Goal: Task Accomplishment & Management: Manage account settings

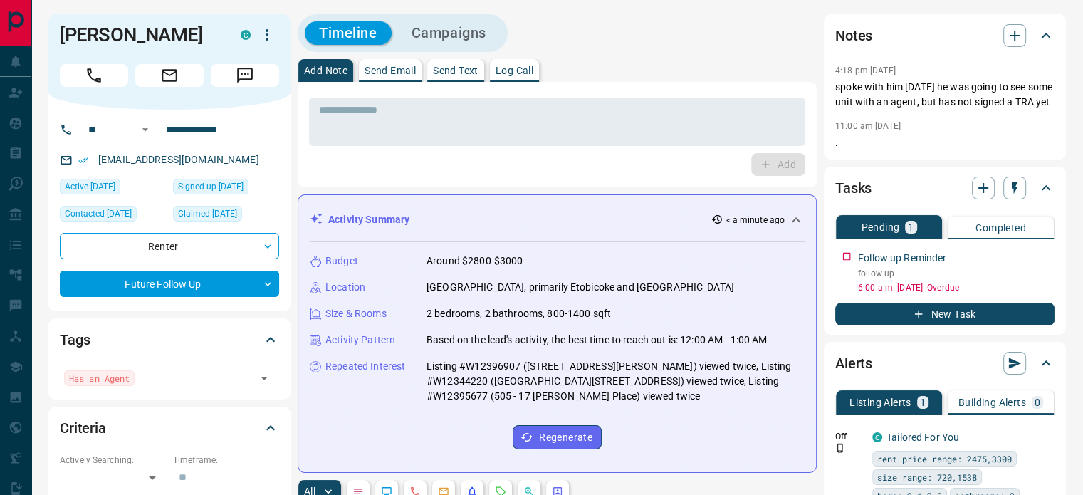
click at [518, 75] on p "Log Call" at bounding box center [515, 71] width 38 height 10
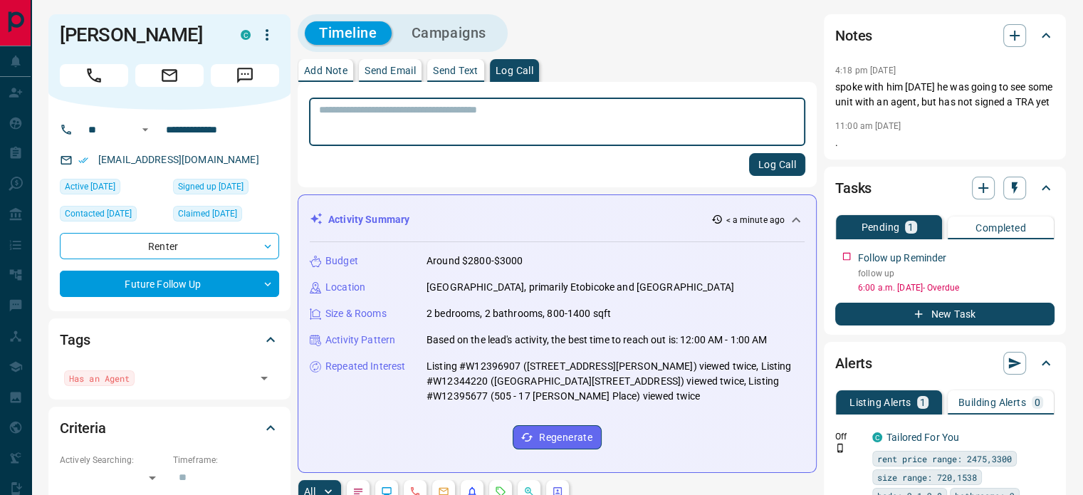
click at [500, 119] on textarea at bounding box center [557, 122] width 476 height 36
type textarea "**********"
click at [772, 164] on button "Log Call" at bounding box center [777, 164] width 56 height 23
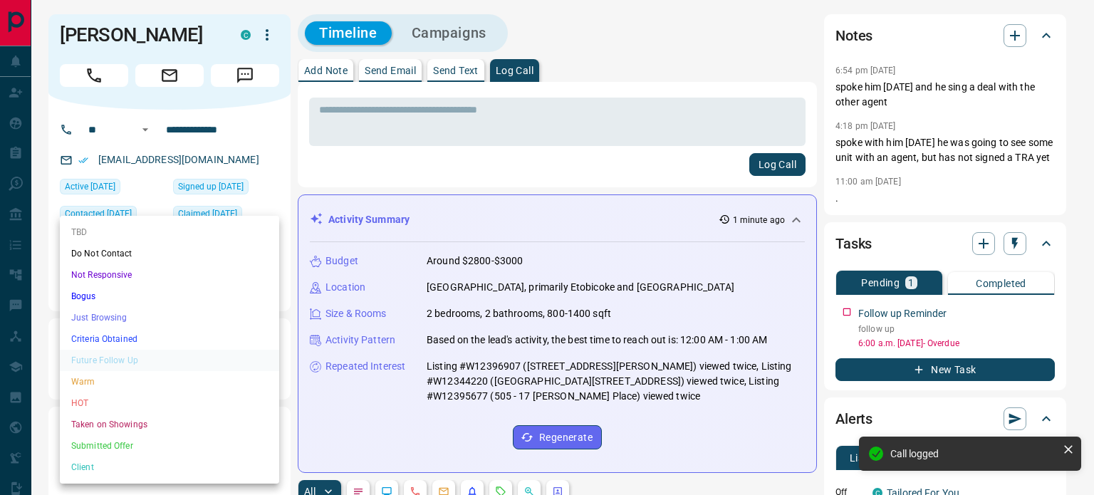
click at [144, 355] on ul "TBD Do Not Contact Not Responsive Bogus Just Browsing Criteria Obtained Future …" at bounding box center [169, 350] width 219 height 268
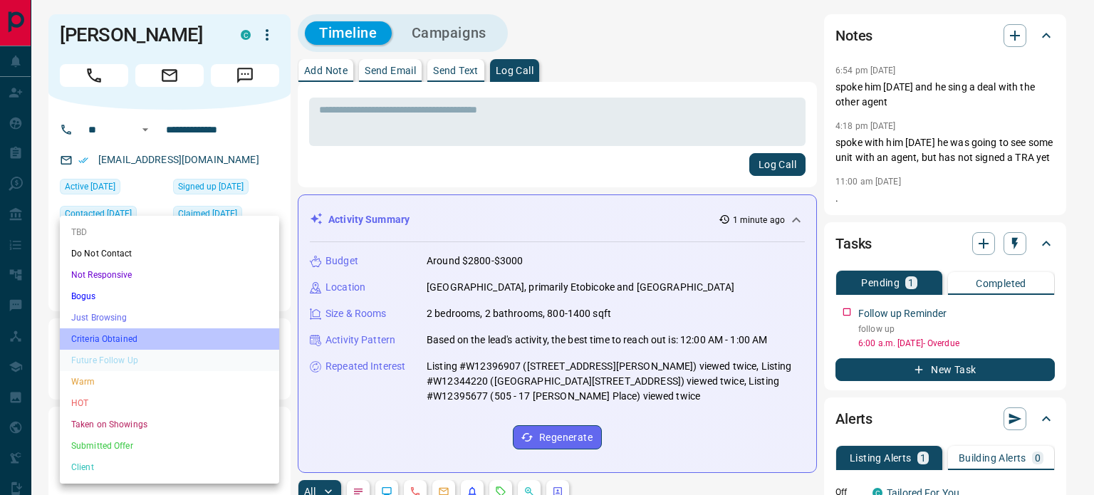
click at [131, 338] on li "Criteria Obtained" at bounding box center [169, 338] width 219 height 21
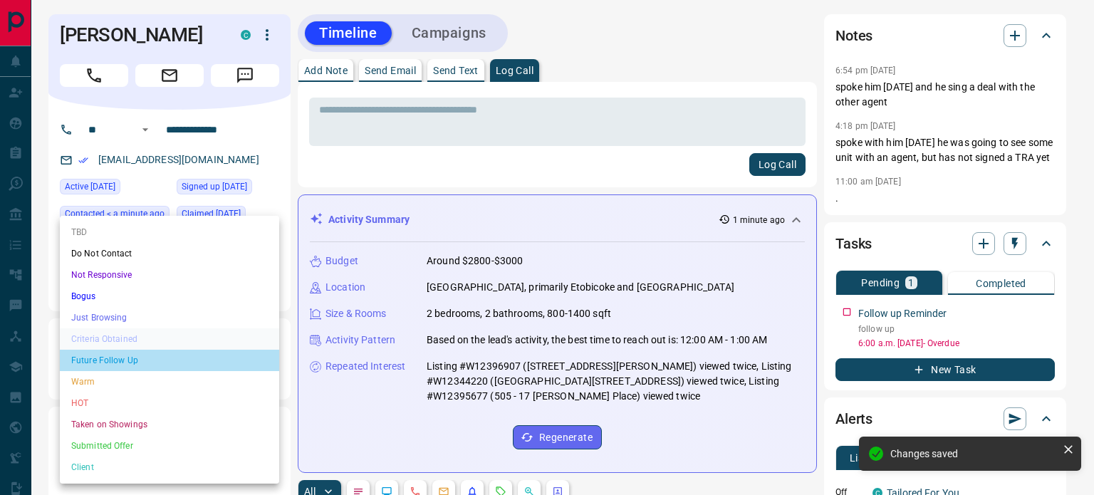
click at [120, 358] on li "Future Follow Up" at bounding box center [169, 360] width 219 height 21
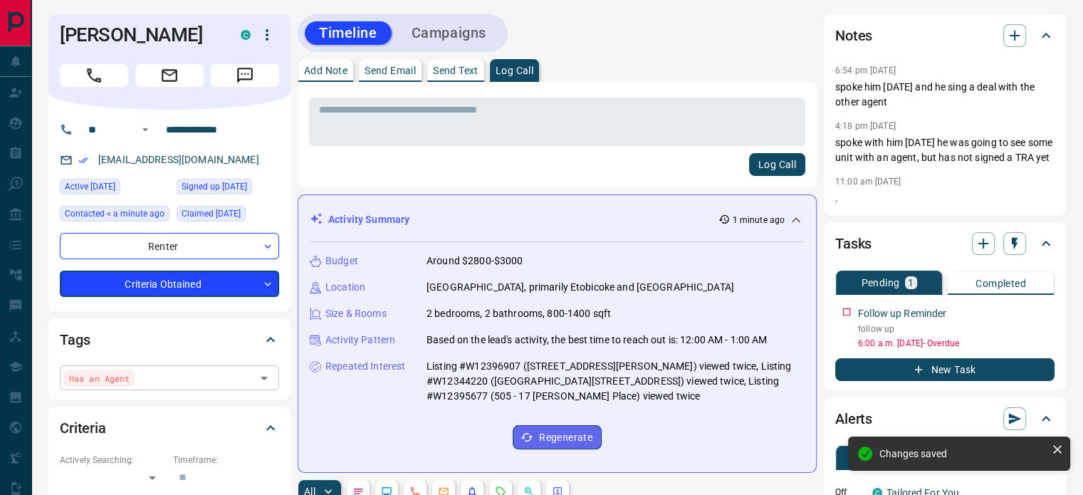
type input "*"
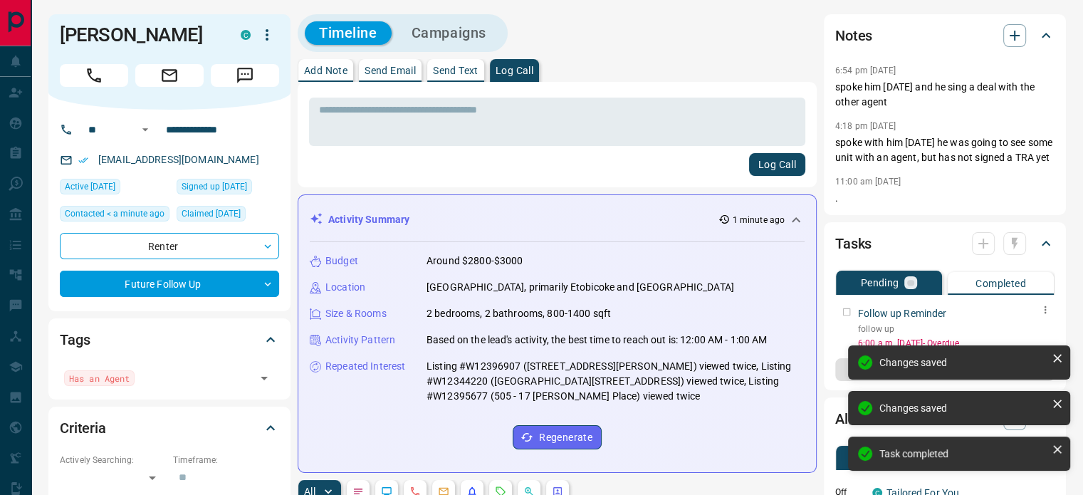
click at [845, 321] on div "Follow up Reminder follow up 6:00 a.m. [DATE] - Overdue" at bounding box center [944, 325] width 219 height 49
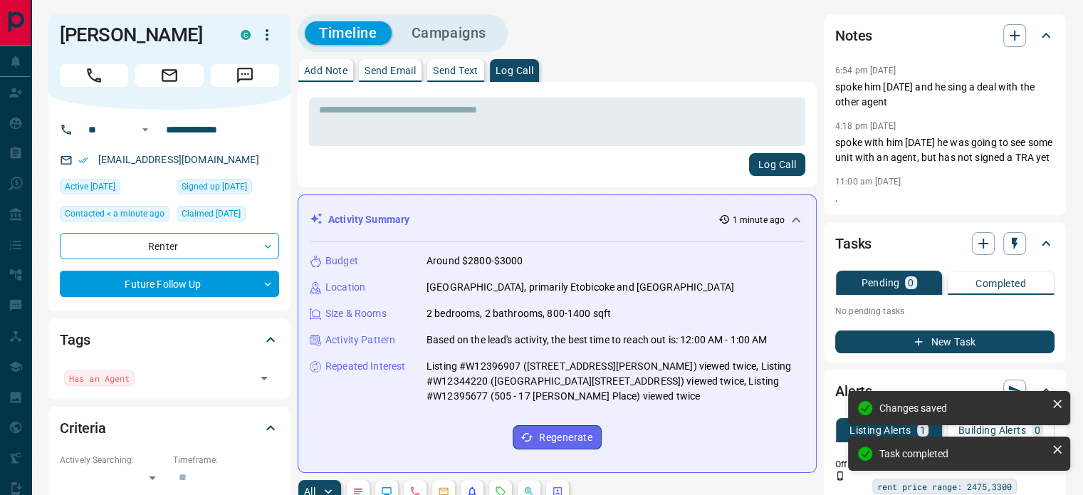
click at [873, 353] on button "New Task" at bounding box center [944, 341] width 219 height 23
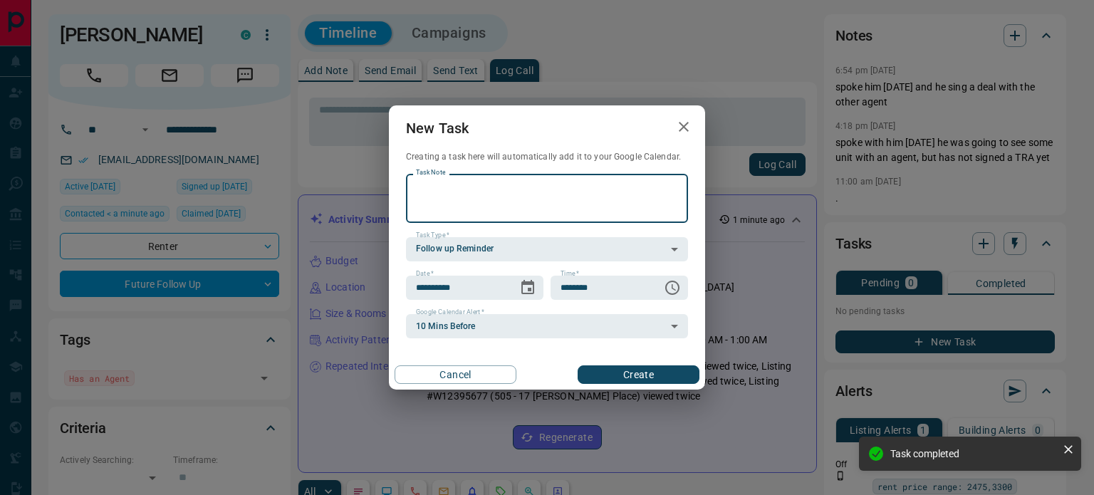
click at [487, 197] on textarea "Task Note" at bounding box center [547, 198] width 262 height 36
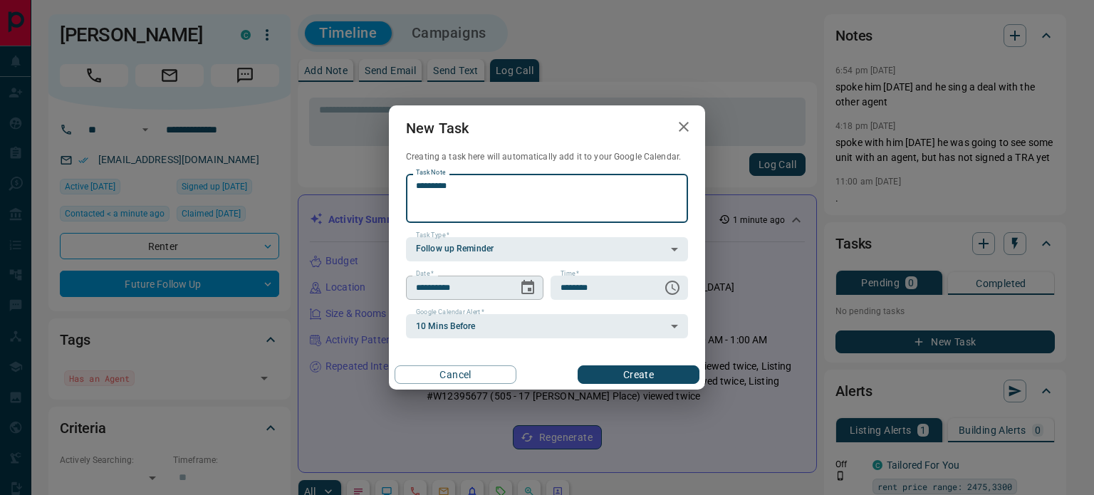
type textarea "*********"
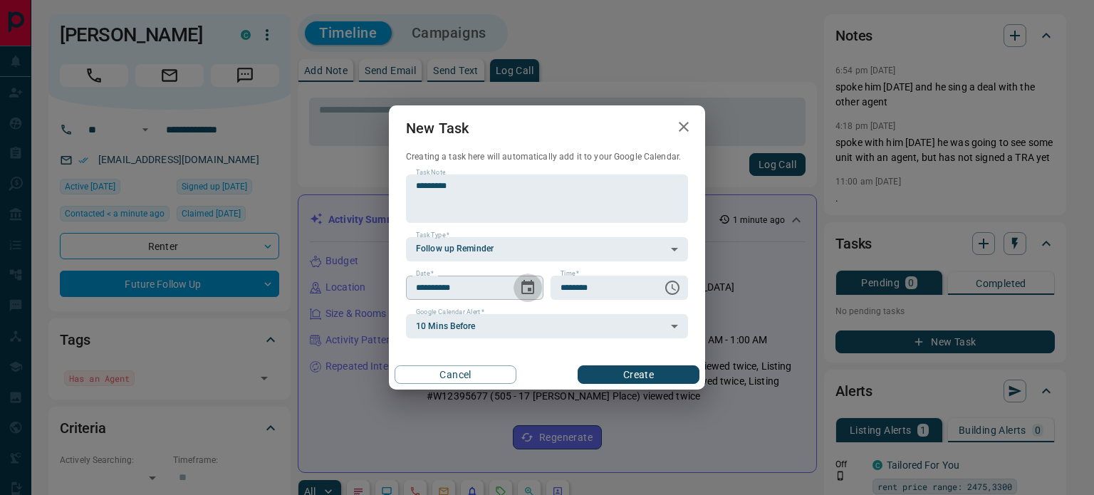
click at [531, 289] on icon "Choose date, selected date is Sep 17, 2025" at bounding box center [527, 287] width 13 height 14
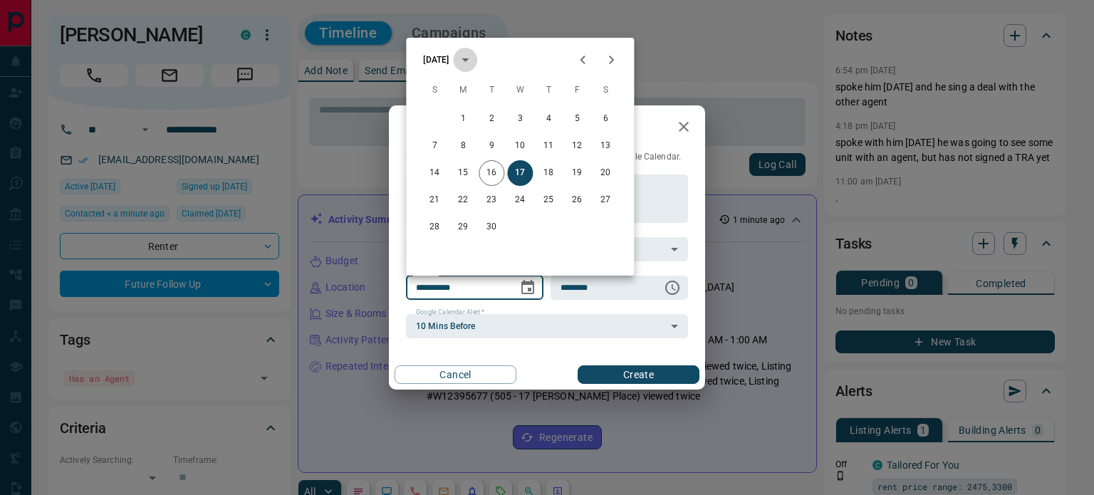
click at [474, 62] on icon "calendar view is open, switch to year view" at bounding box center [464, 59] width 17 height 17
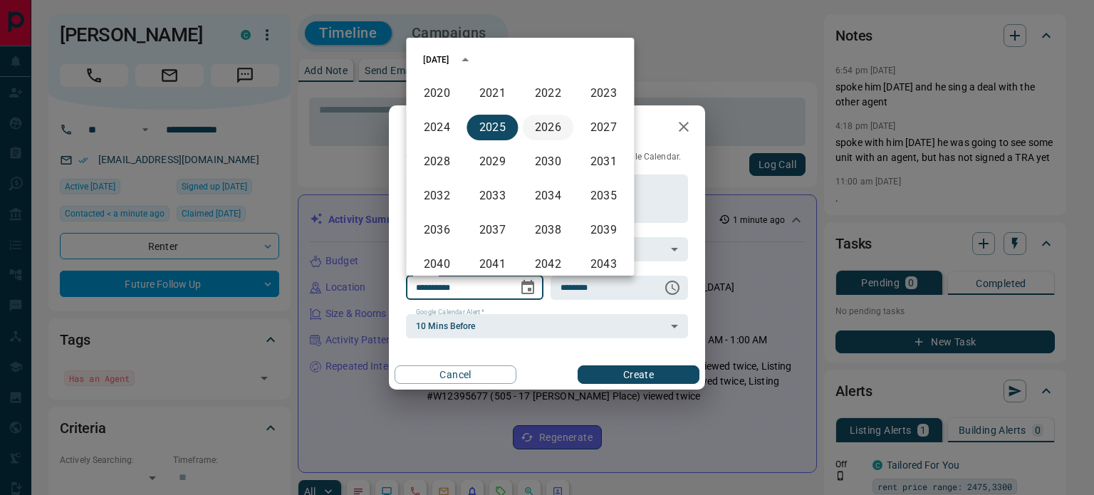
click at [527, 119] on button "2026" at bounding box center [547, 128] width 51 height 26
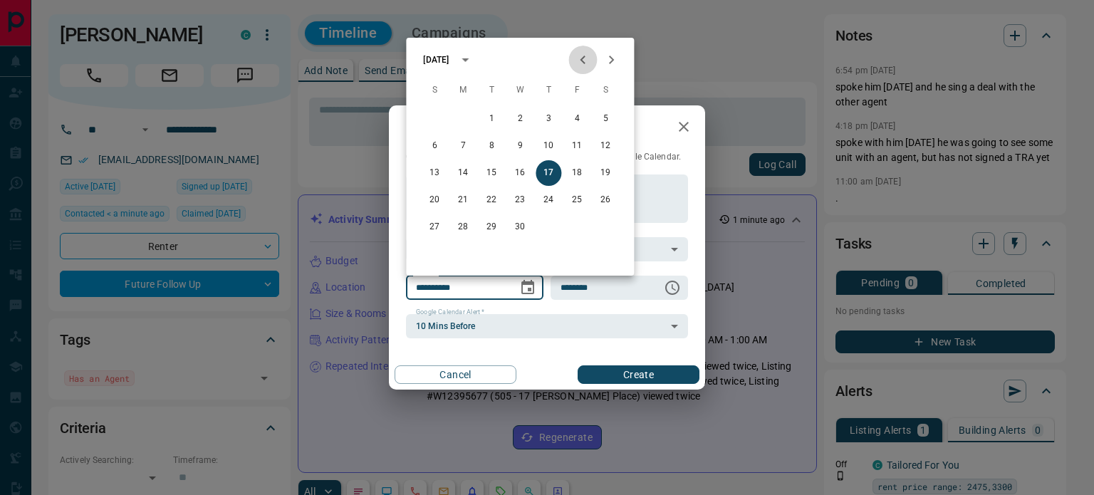
click at [582, 58] on icon "Previous month" at bounding box center [582, 60] width 5 height 9
click at [491, 173] on button "14" at bounding box center [492, 173] width 26 height 26
type input "**********"
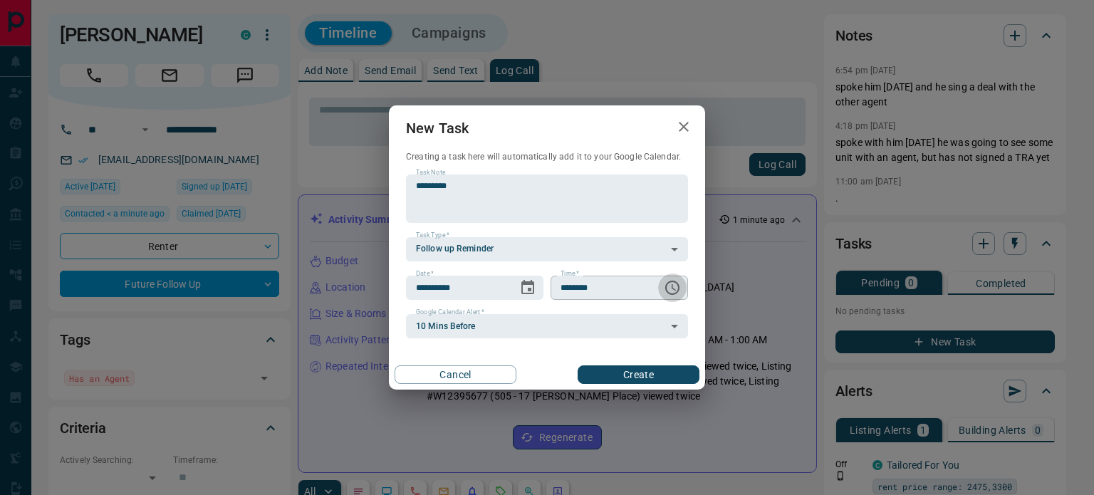
click at [672, 285] on icon "Choose time, selected time is 6:00 AM" at bounding box center [674, 287] width 4 height 6
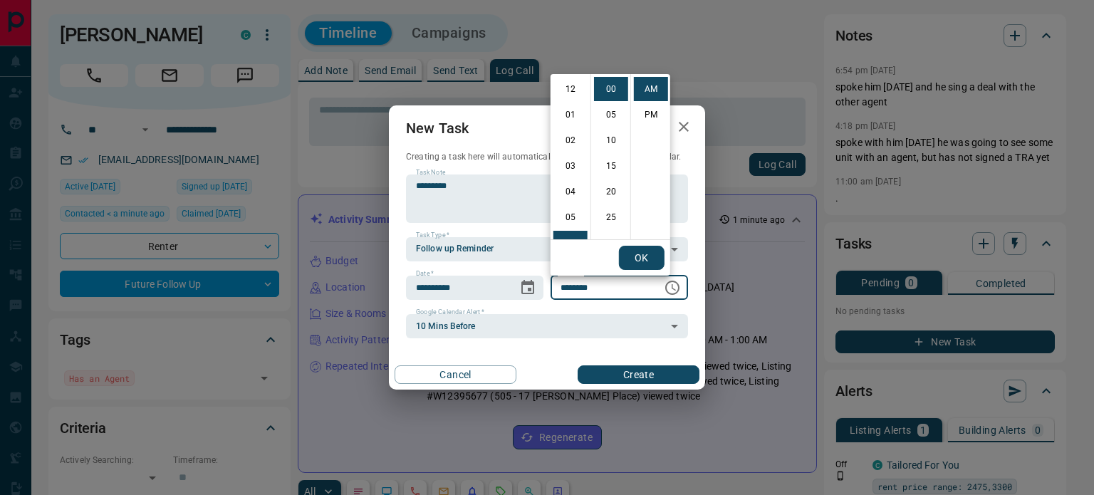
scroll to position [154, 0]
click at [562, 86] on li "06" at bounding box center [570, 89] width 34 height 24
click at [641, 110] on li "PM" at bounding box center [651, 115] width 34 height 24
type input "********"
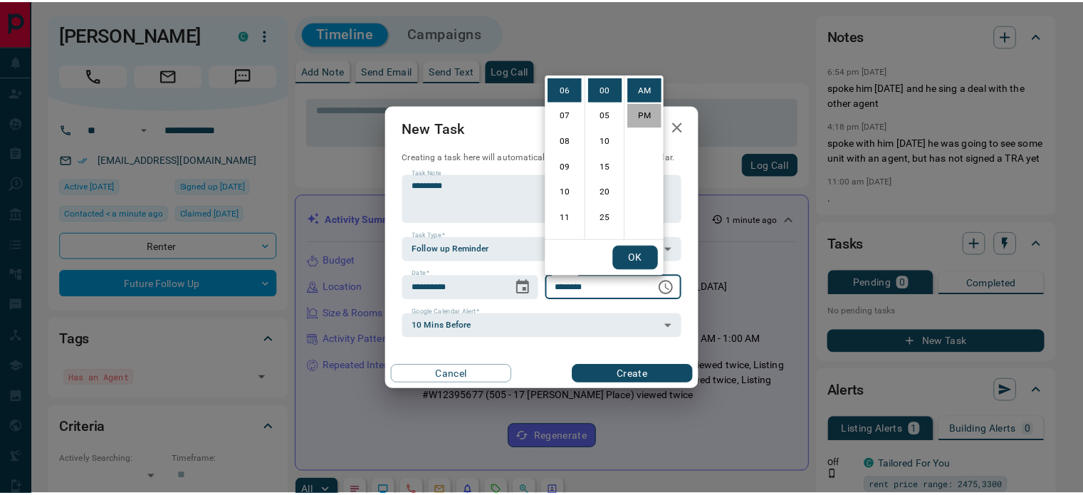
scroll to position [21, 0]
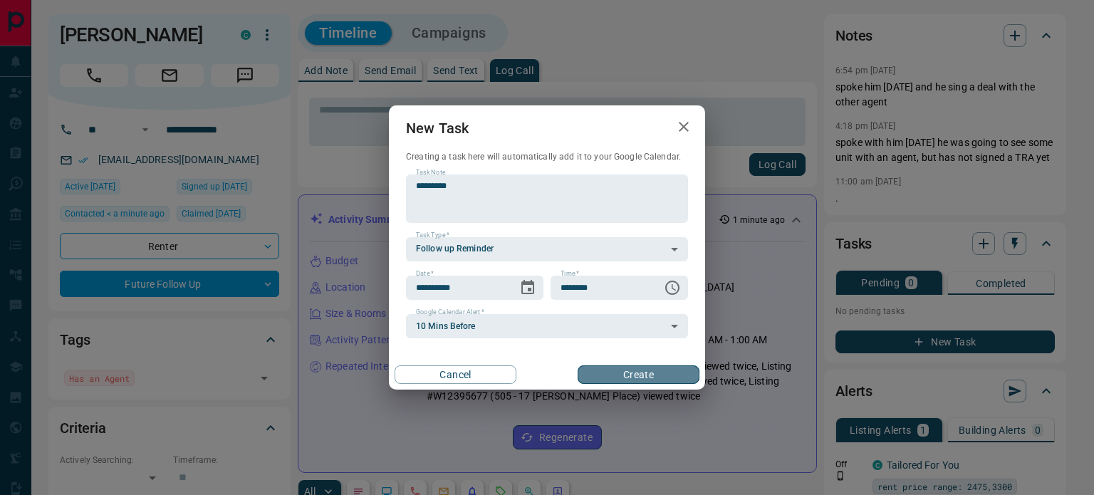
click at [644, 377] on button "Create" at bounding box center [639, 374] width 122 height 19
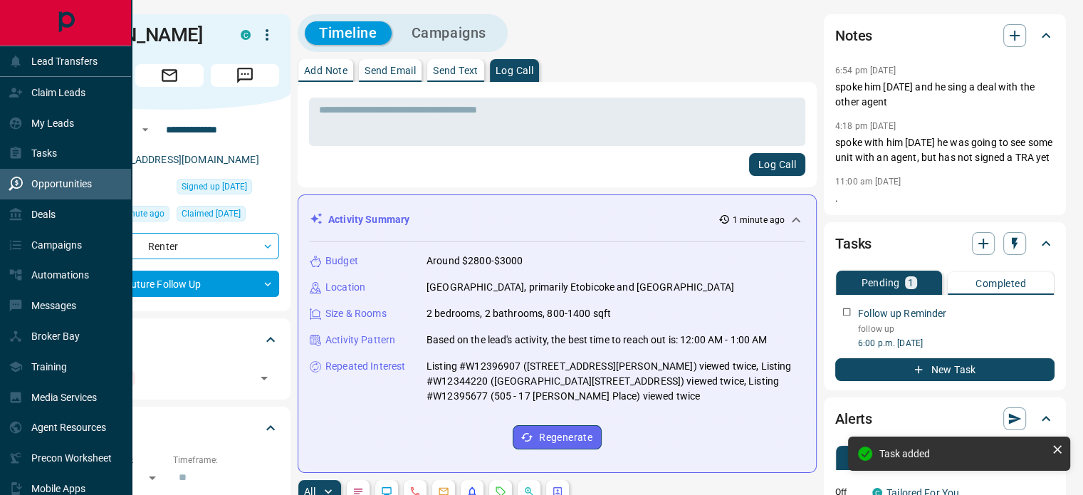
click at [37, 182] on p "Opportunities" at bounding box center [61, 183] width 61 height 11
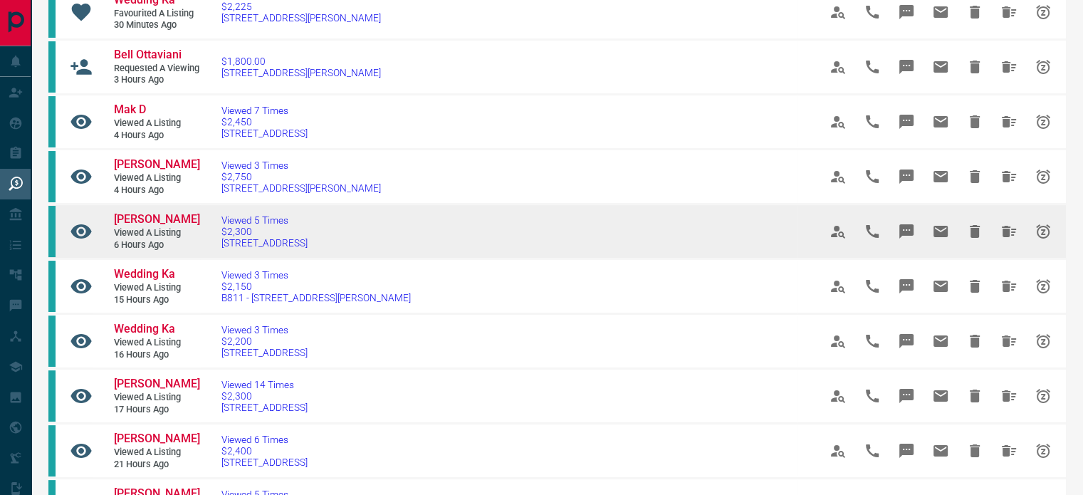
scroll to position [142, 0]
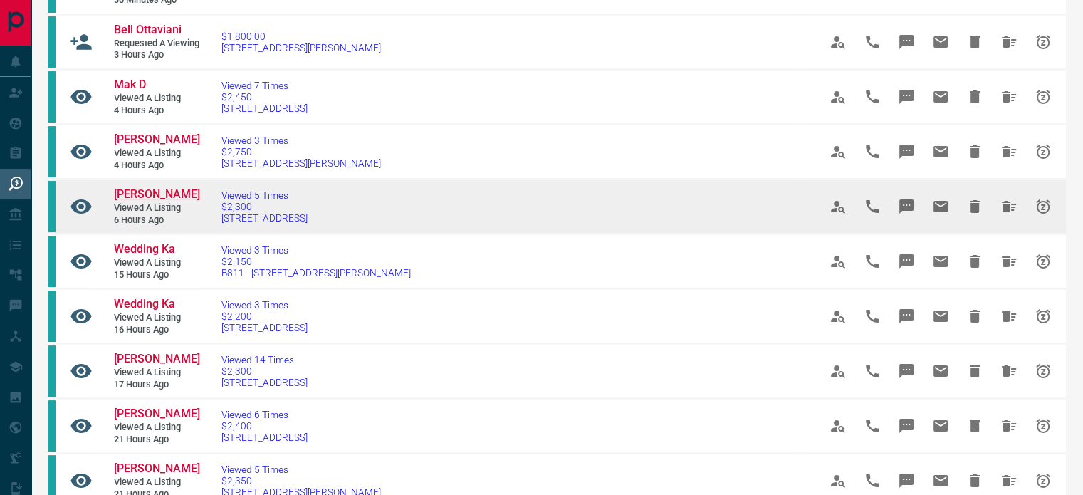
click at [134, 201] on span "[PERSON_NAME]" at bounding box center [157, 194] width 86 height 14
